Goal: Check status

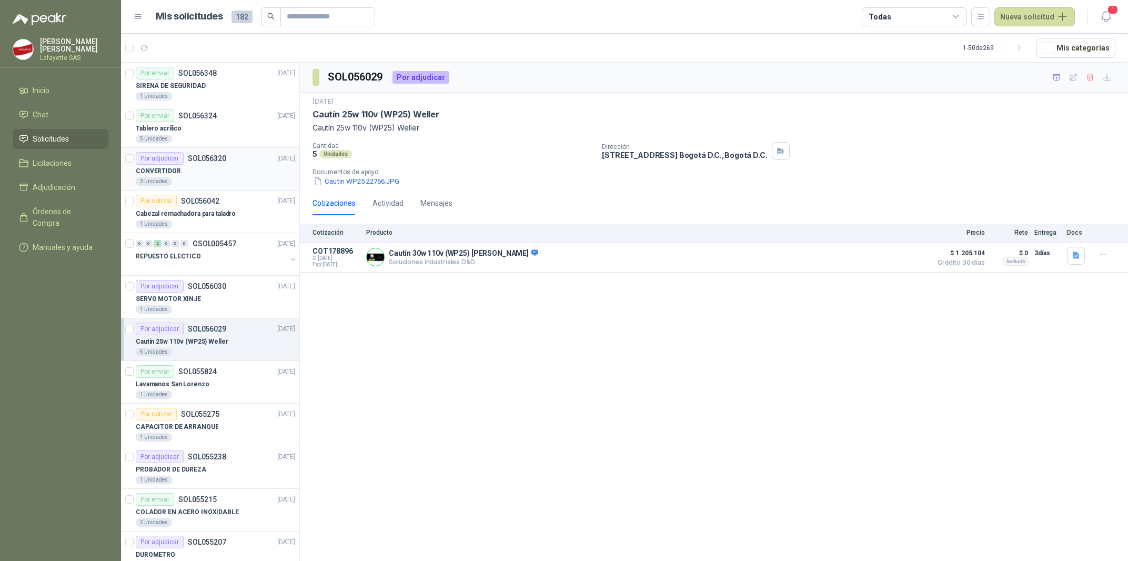
click at [216, 176] on div "CONVERTIDOR" at bounding box center [215, 171] width 159 height 13
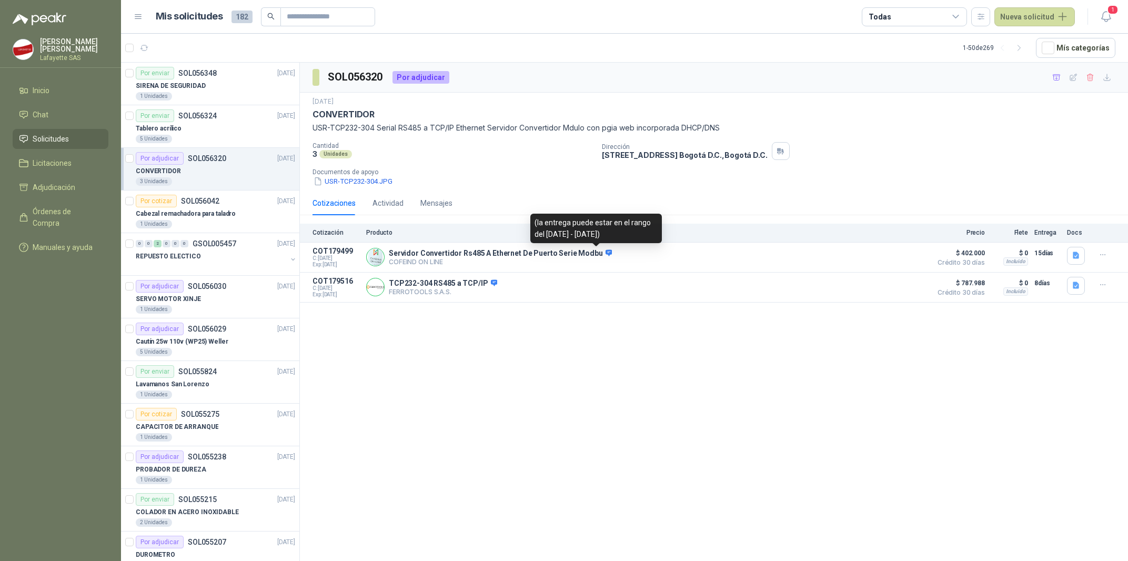
click at [561, 341] on div "SOL056320 Por adjudicar [DATE] CONVERTIDOR USR-TCP232-304 Serial RS485 a TCP/IP…" at bounding box center [714, 314] width 828 height 502
click at [900, 282] on button "Detalles" at bounding box center [901, 287] width 49 height 14
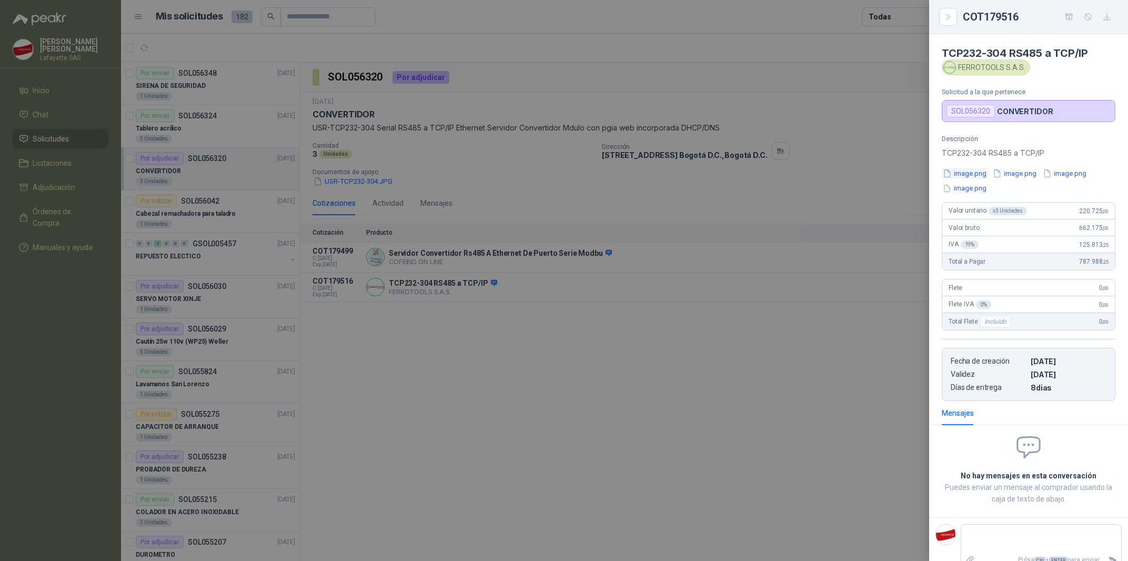
click at [963, 177] on button "image.png" at bounding box center [965, 173] width 46 height 11
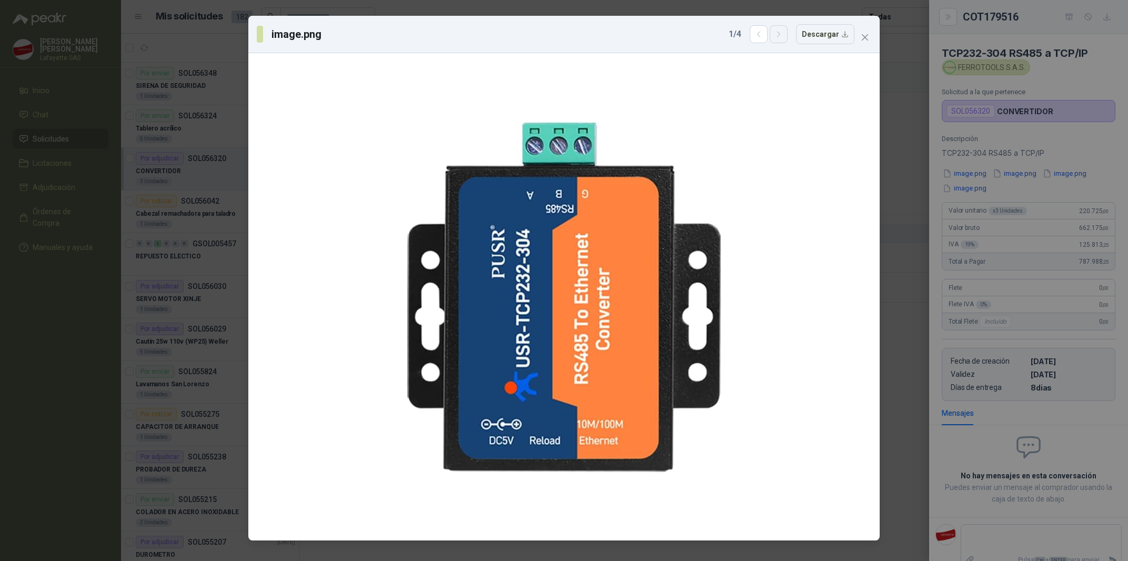
click at [786, 29] on button "button" at bounding box center [779, 34] width 18 height 18
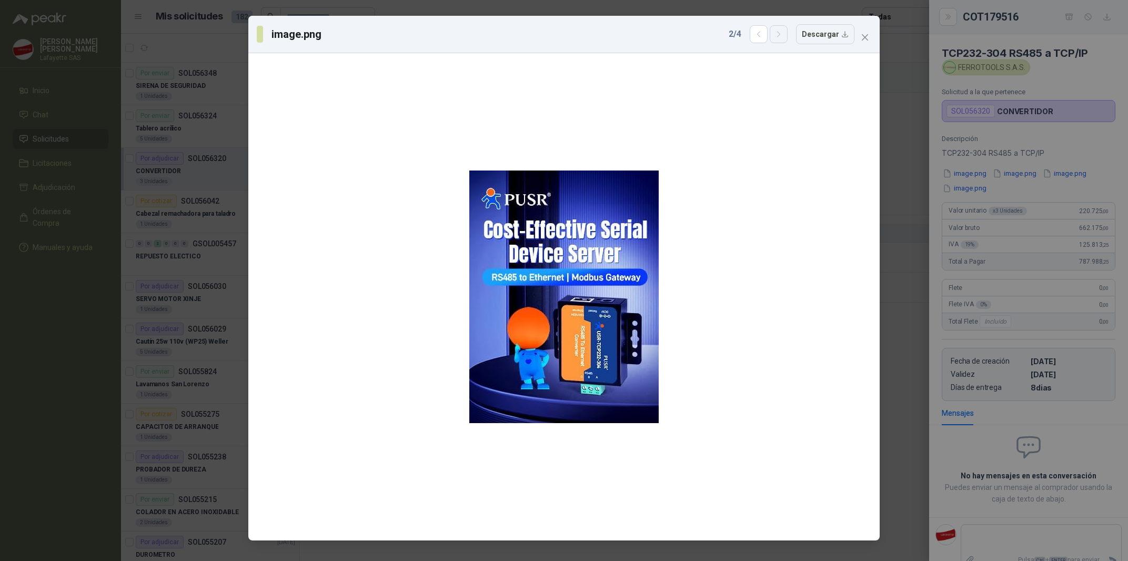
click at [786, 29] on button "button" at bounding box center [779, 34] width 18 height 18
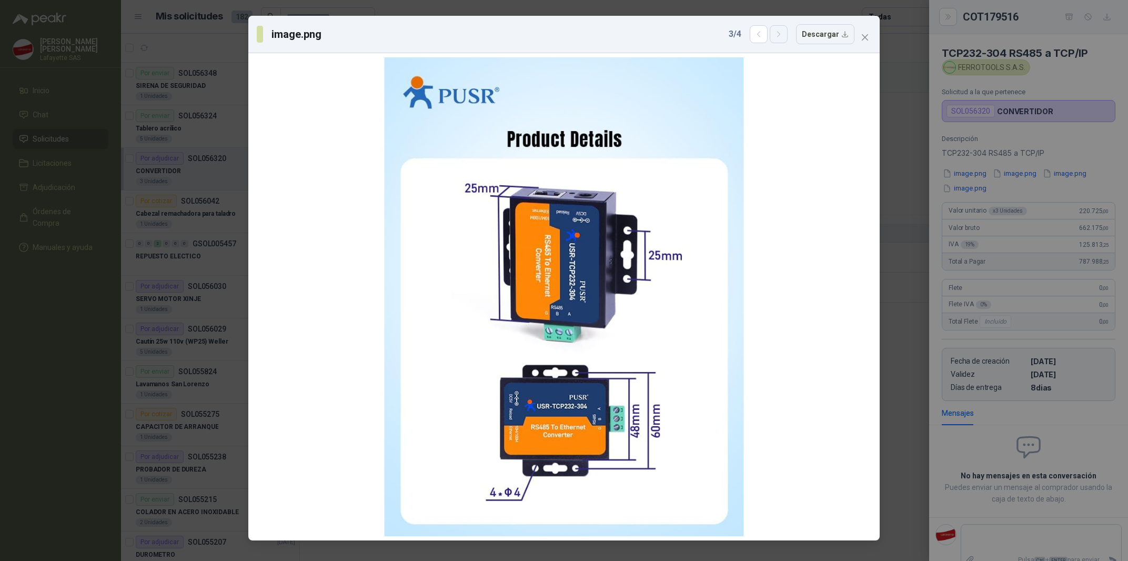
click at [786, 29] on button "button" at bounding box center [779, 34] width 18 height 18
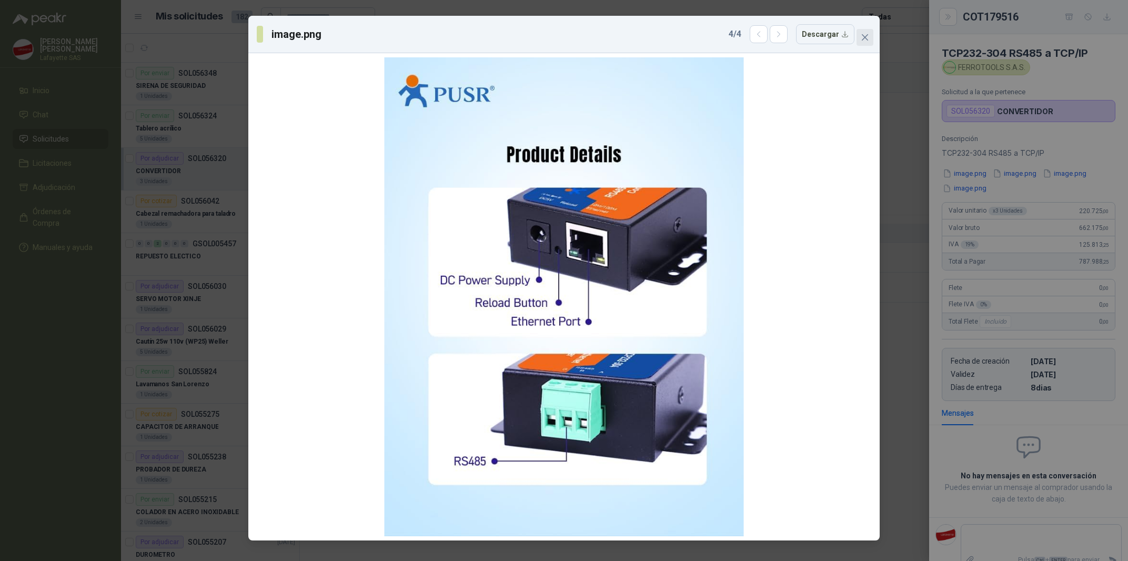
click at [863, 36] on icon "close" at bounding box center [865, 37] width 8 height 8
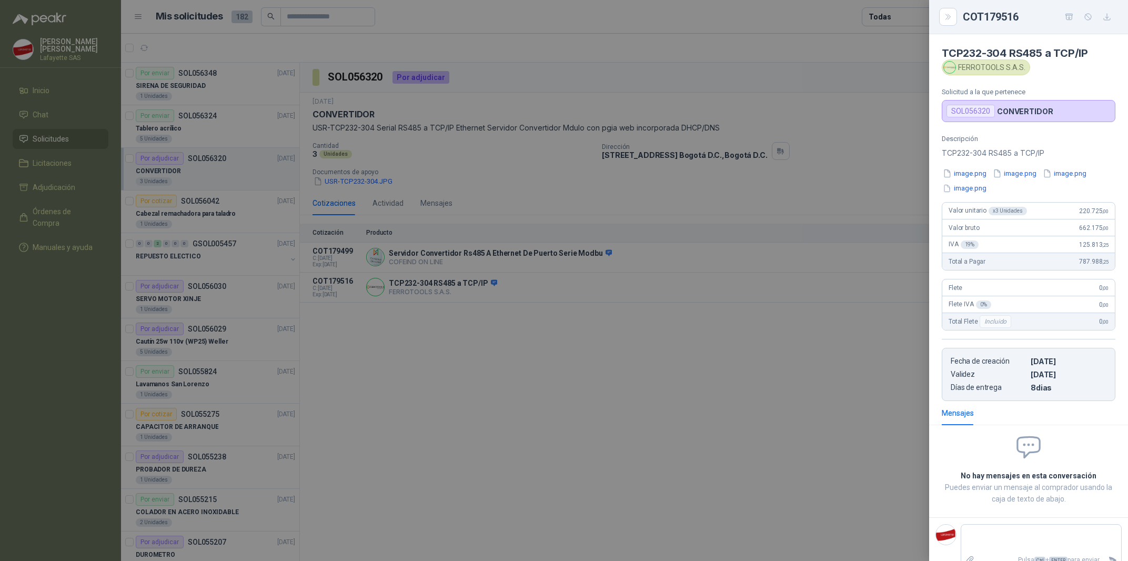
click at [718, 441] on div at bounding box center [564, 280] width 1128 height 561
